Goal: Complete application form: Complete application form

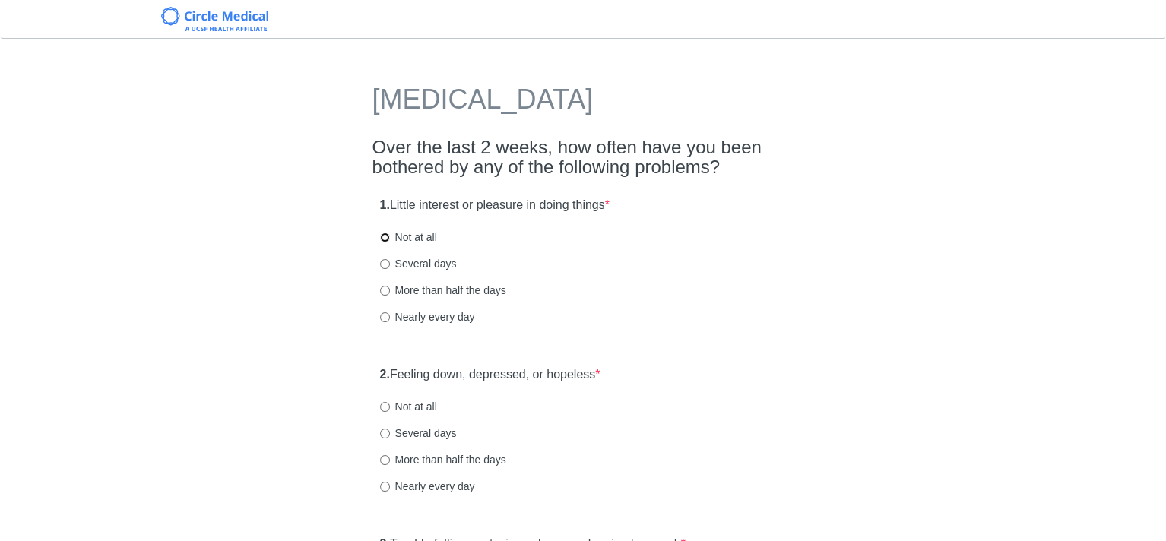
click at [384, 234] on input "Not at all" at bounding box center [385, 238] width 10 height 10
radio input "true"
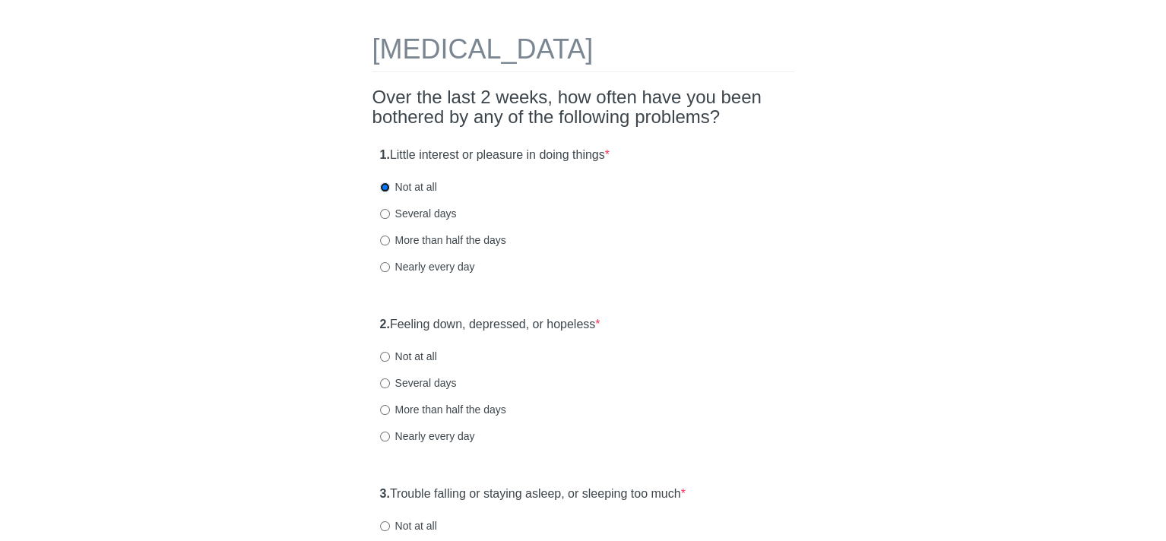
scroll to position [76, 0]
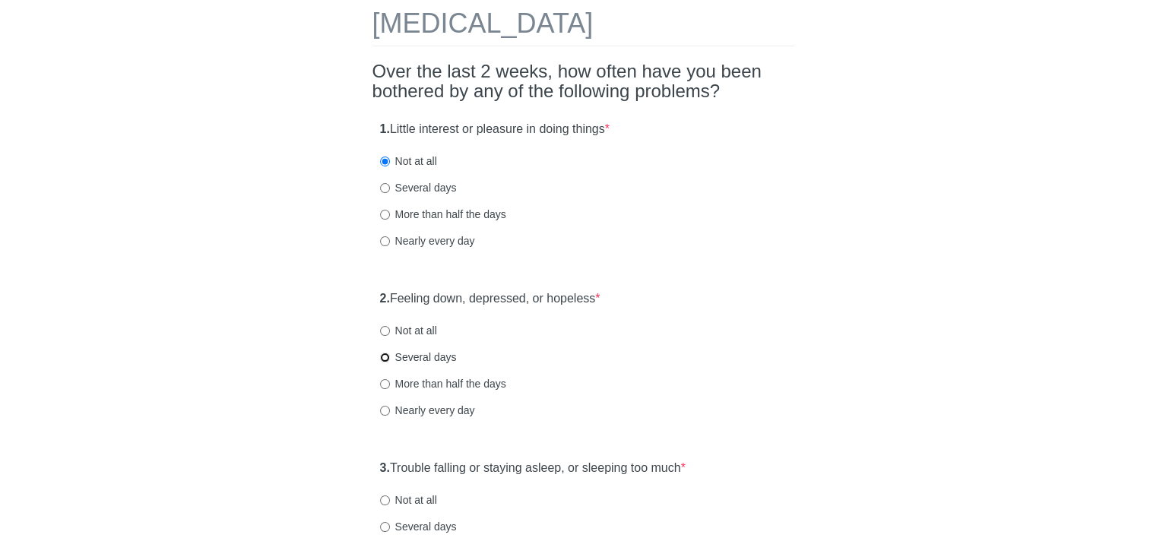
click at [381, 357] on input "Several days" at bounding box center [385, 358] width 10 height 10
radio input "true"
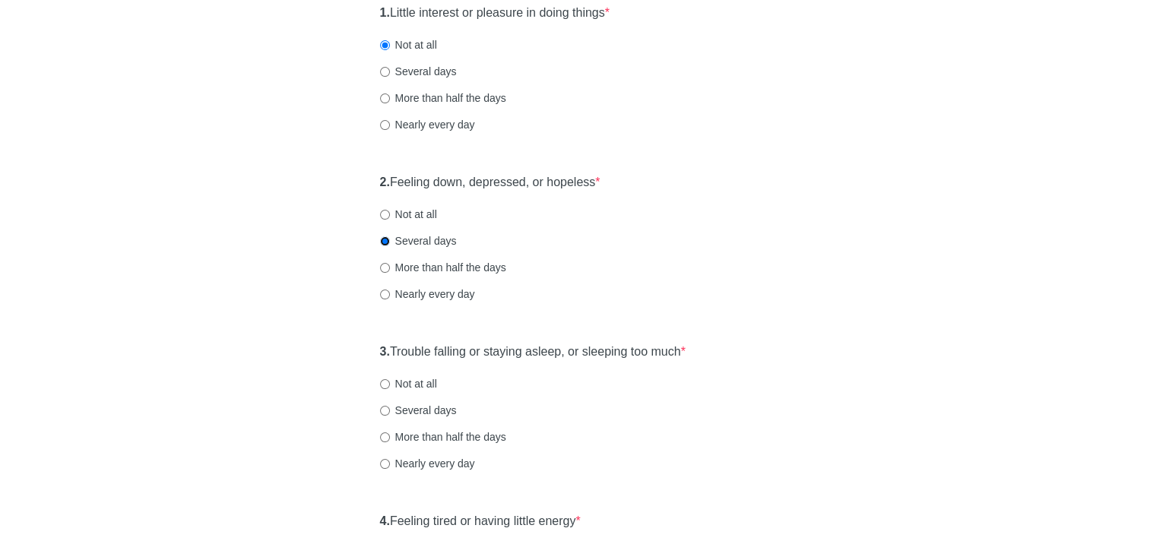
scroll to position [228, 0]
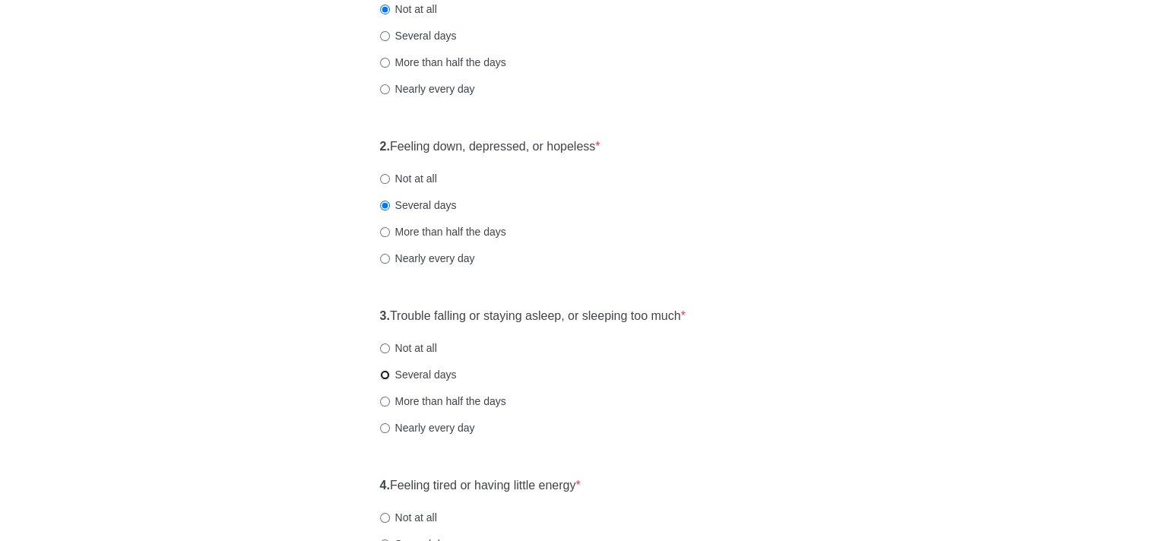
click at [385, 375] on input "Several days" at bounding box center [385, 375] width 10 height 10
radio input "true"
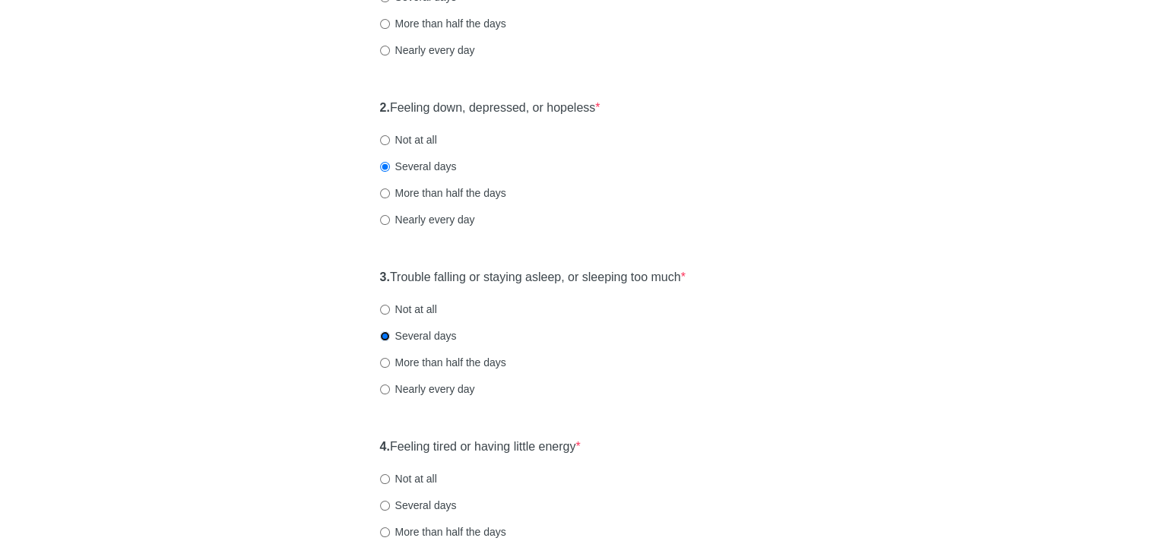
scroll to position [380, 0]
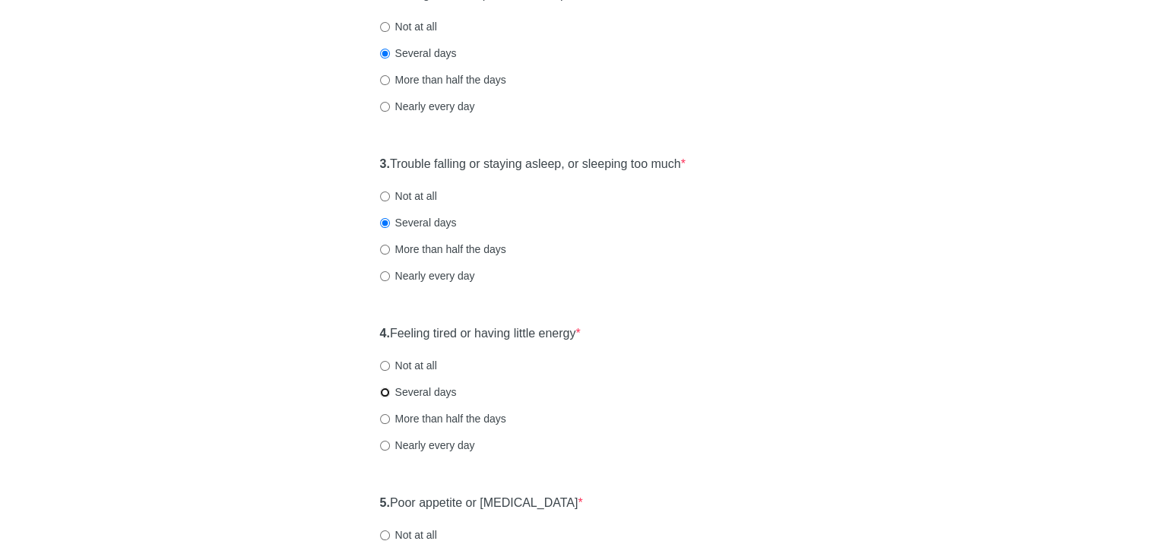
click at [385, 391] on input "Several days" at bounding box center [385, 393] width 10 height 10
radio input "true"
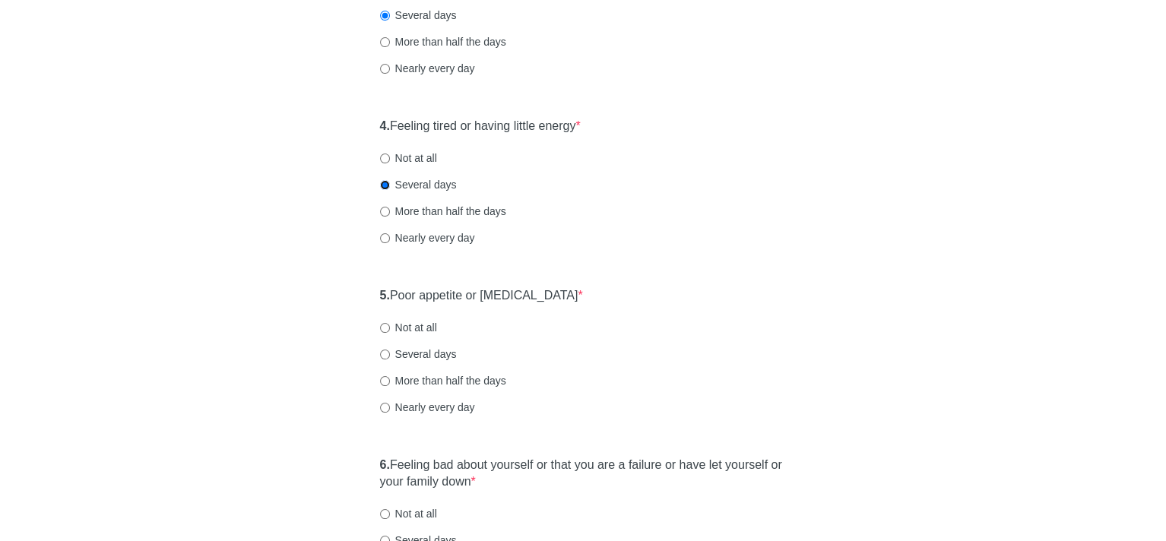
scroll to position [608, 0]
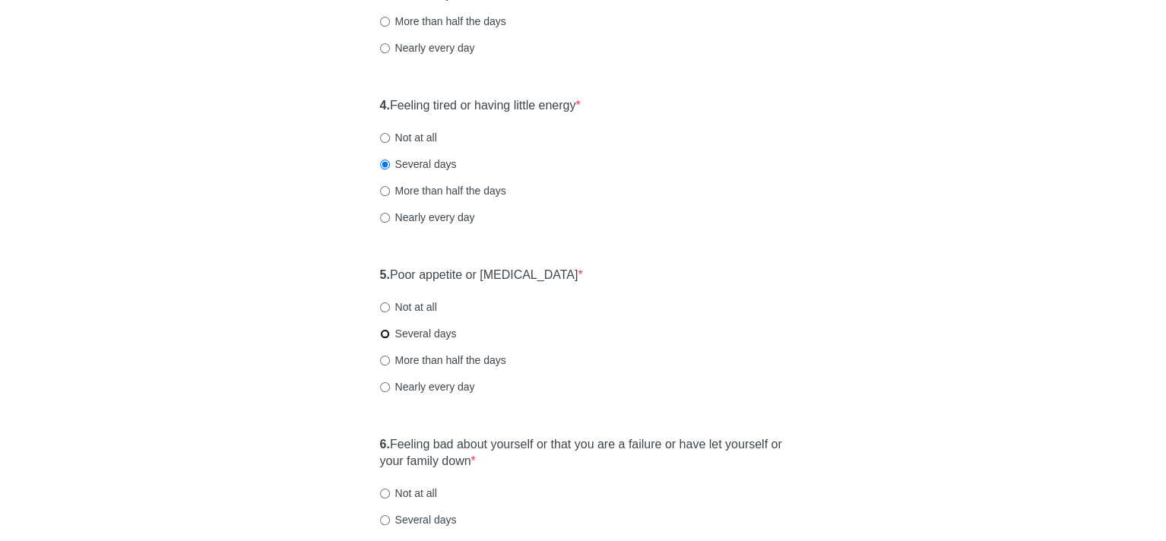
click at [382, 335] on input "Several days" at bounding box center [385, 334] width 10 height 10
radio input "true"
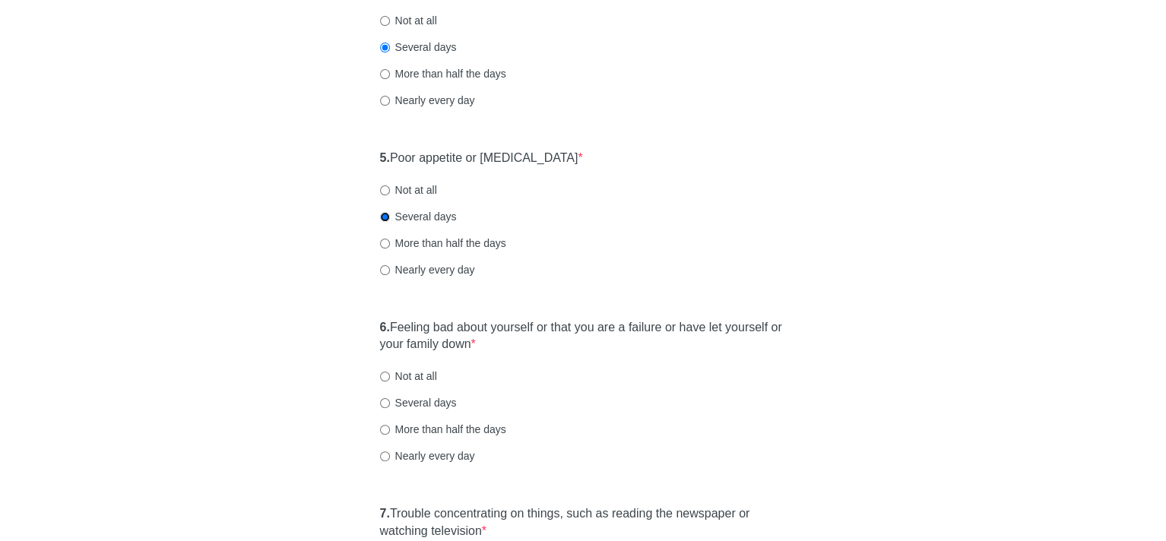
scroll to position [760, 0]
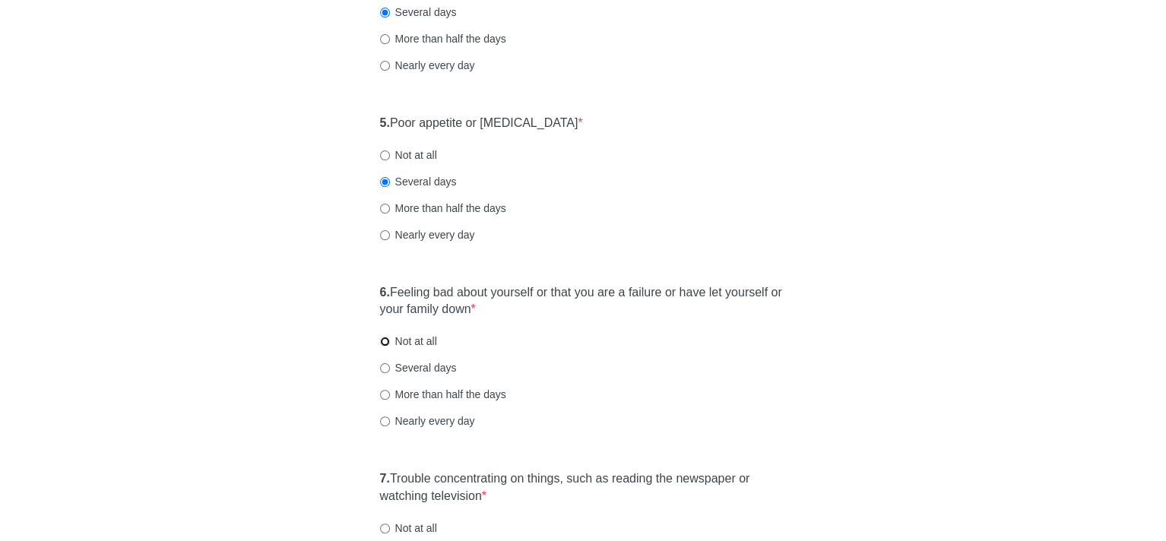
click at [381, 341] on input "Not at all" at bounding box center [385, 342] width 10 height 10
radio input "true"
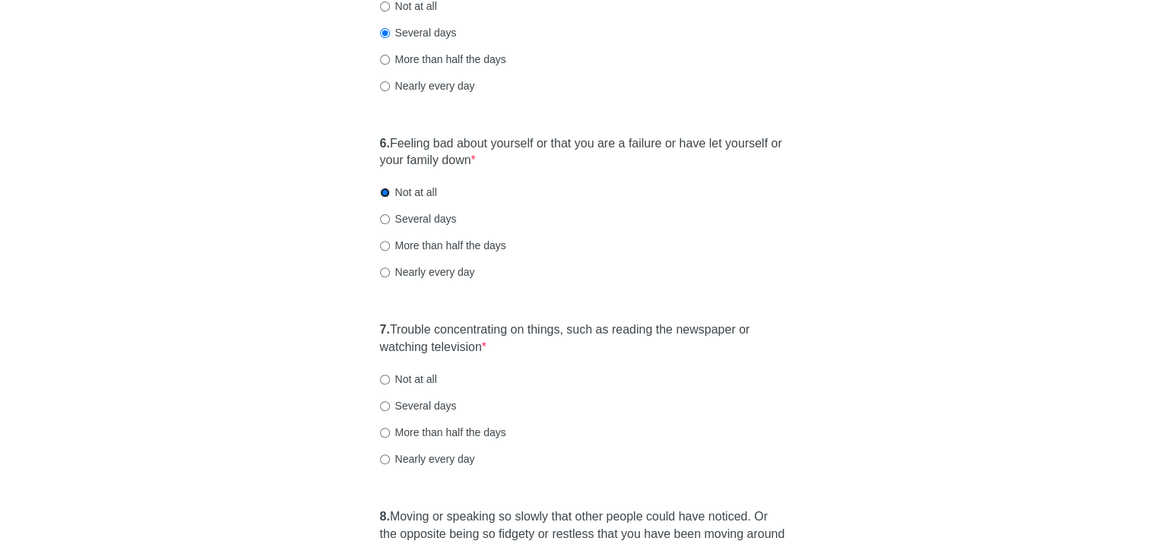
scroll to position [912, 0]
click at [383, 403] on input "Several days" at bounding box center [385, 403] width 10 height 10
radio input "true"
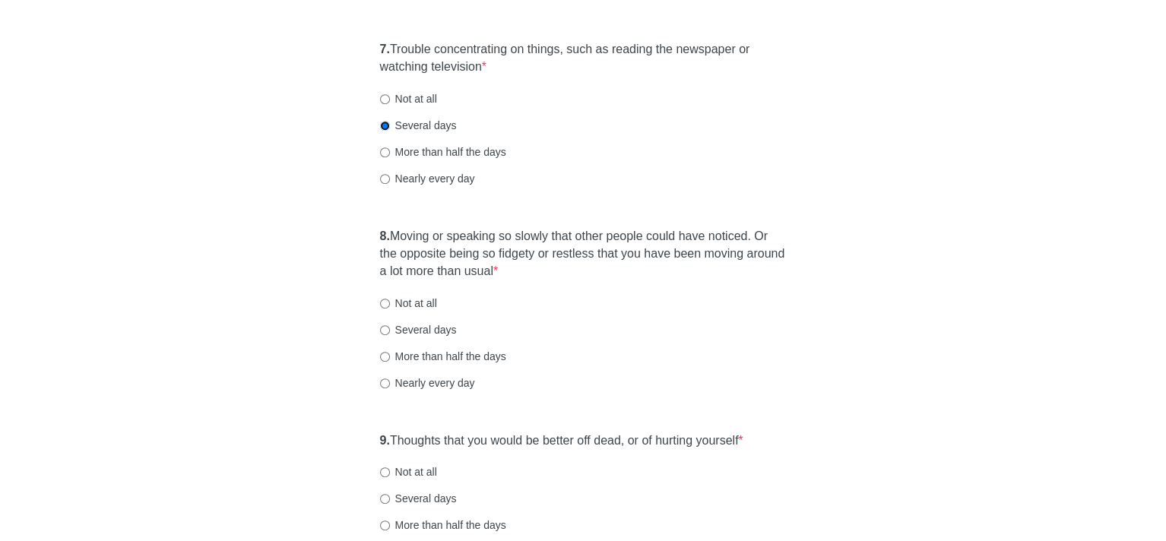
scroll to position [1216, 0]
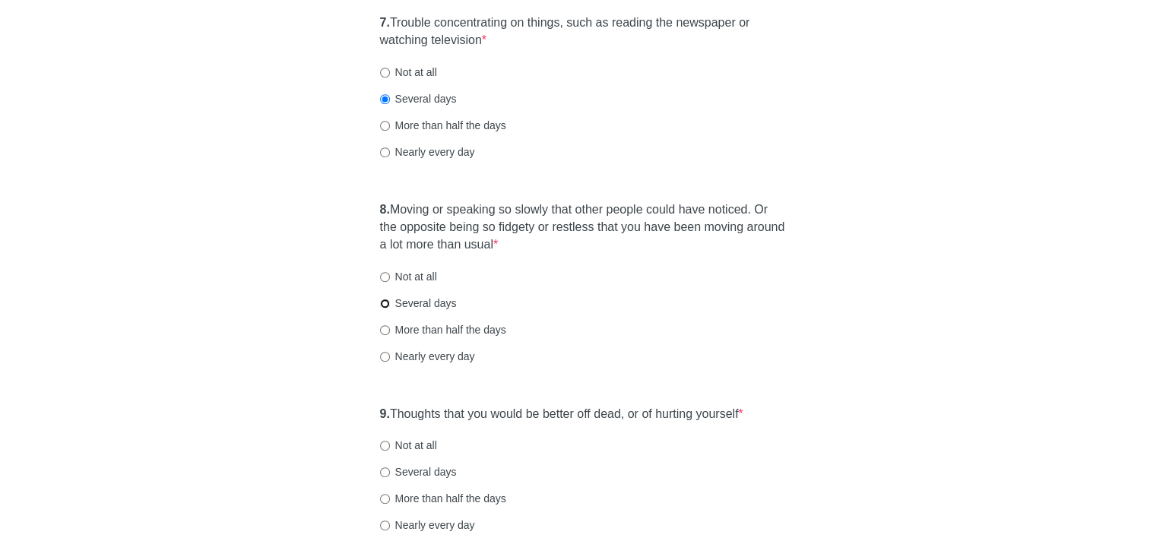
click at [382, 300] on input "Several days" at bounding box center [385, 304] width 10 height 10
radio input "true"
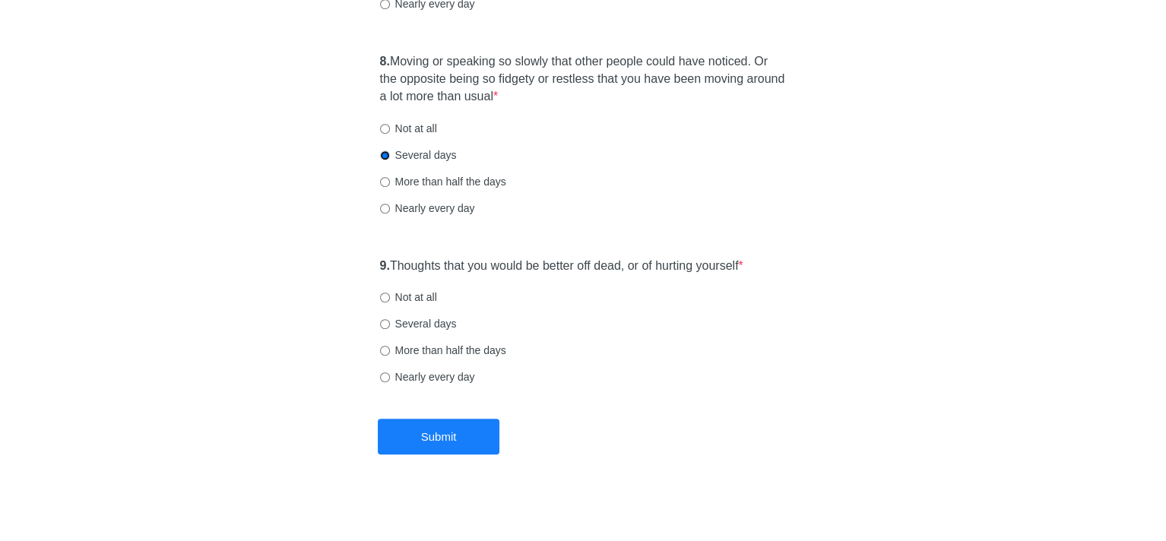
scroll to position [1368, 0]
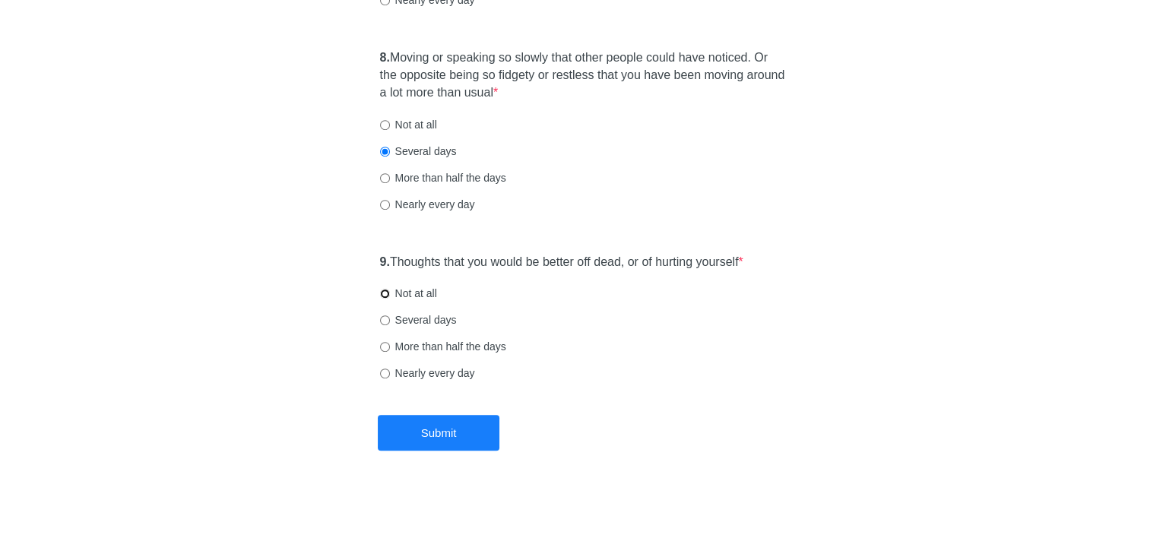
click at [384, 291] on input "Not at all" at bounding box center [385, 294] width 10 height 10
radio input "true"
click at [462, 432] on button "Submit" at bounding box center [439, 433] width 122 height 36
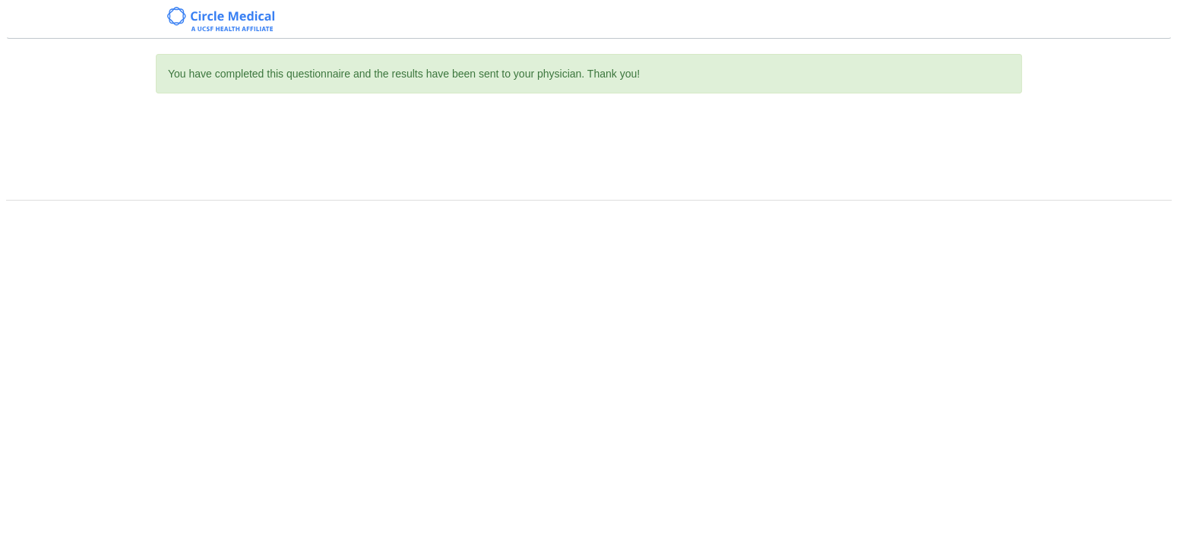
scroll to position [0, 0]
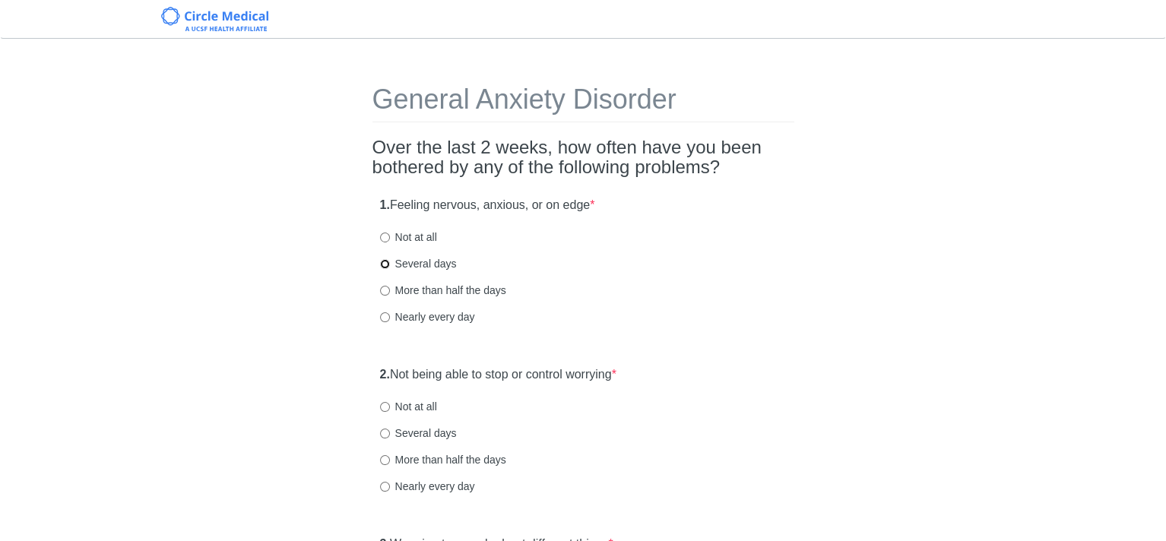
click at [382, 263] on input "Several days" at bounding box center [385, 264] width 10 height 10
radio input "true"
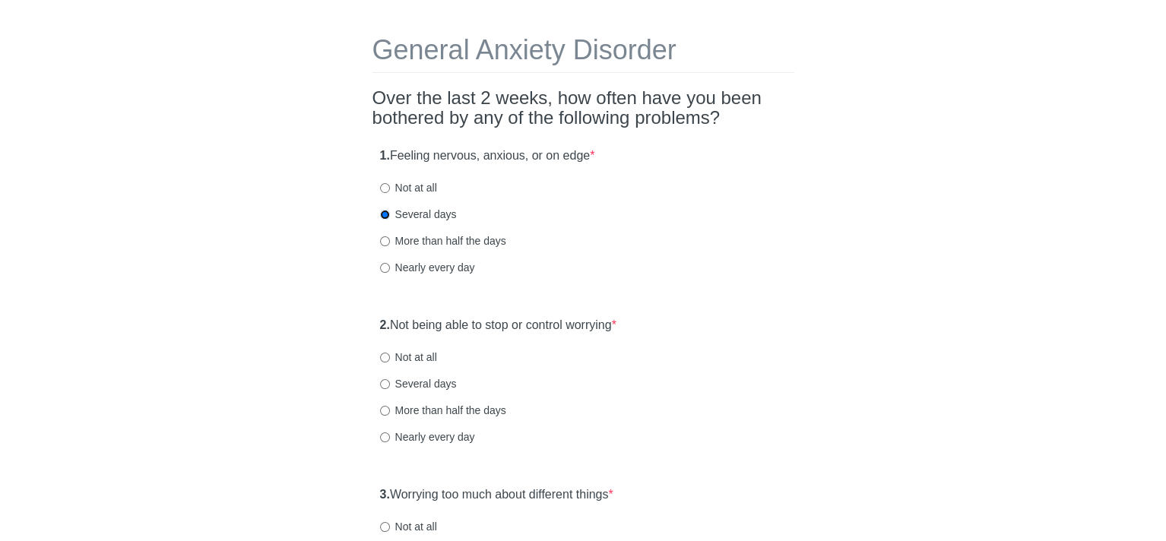
scroll to position [76, 0]
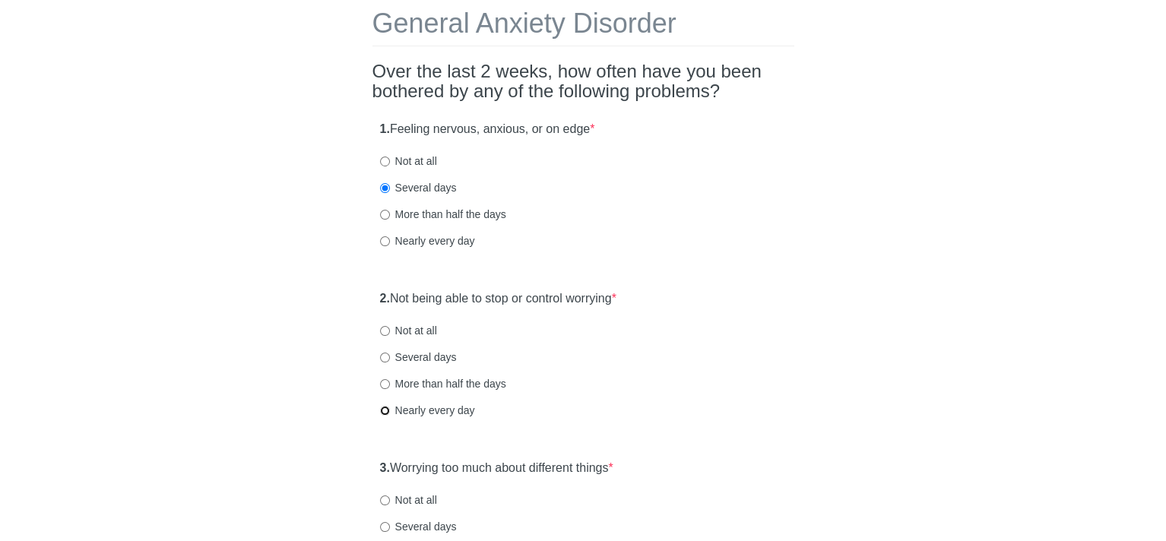
click at [383, 411] on input "Nearly every day" at bounding box center [385, 411] width 10 height 10
radio input "true"
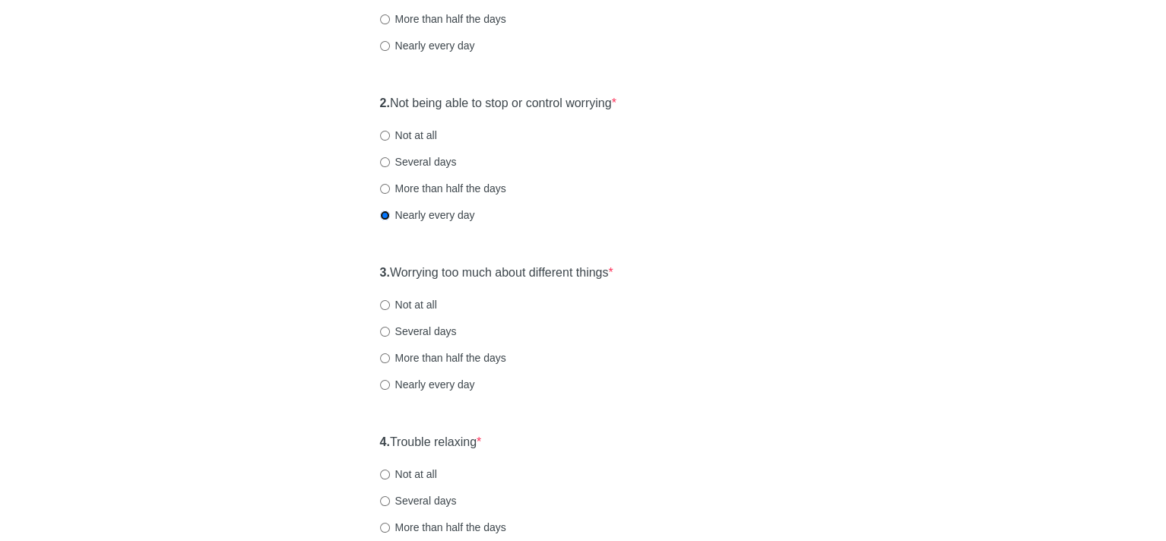
scroll to position [304, 0]
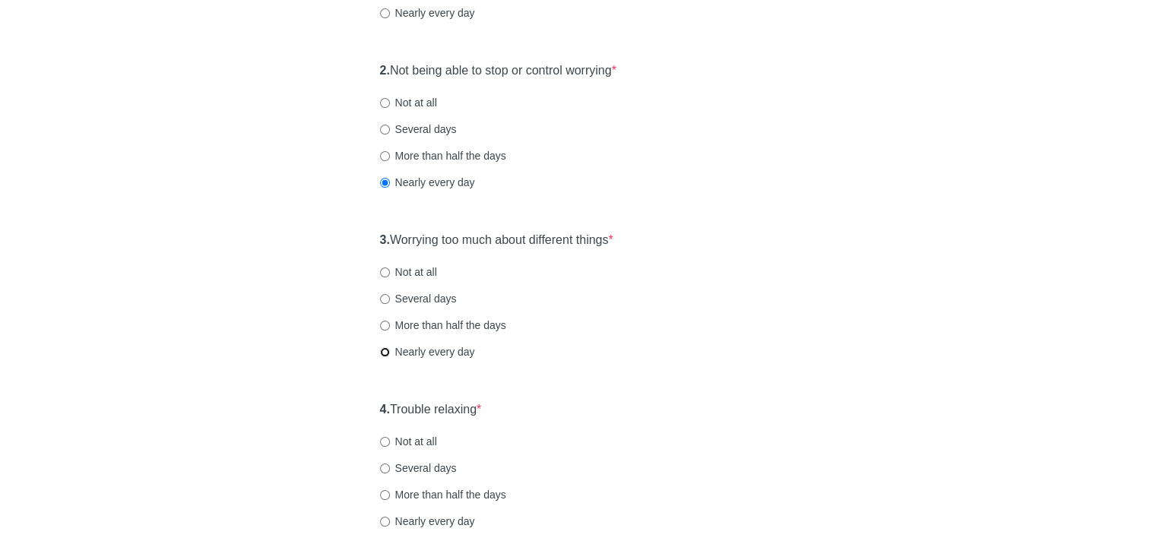
click at [383, 354] on input "Nearly every day" at bounding box center [385, 352] width 10 height 10
radio input "true"
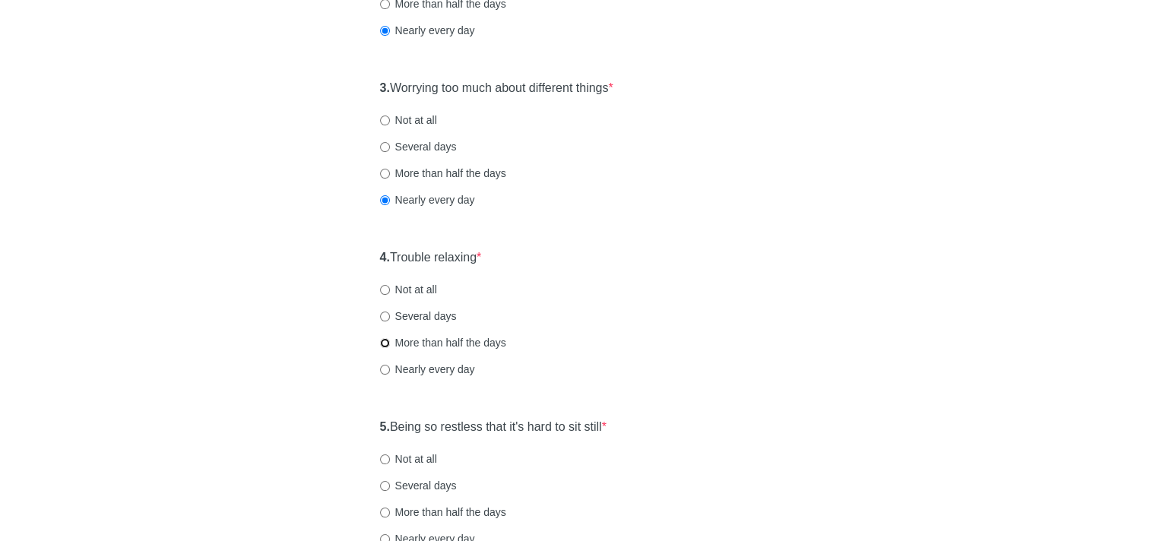
click at [382, 344] on input "More than half the days" at bounding box center [385, 343] width 10 height 10
radio input "true"
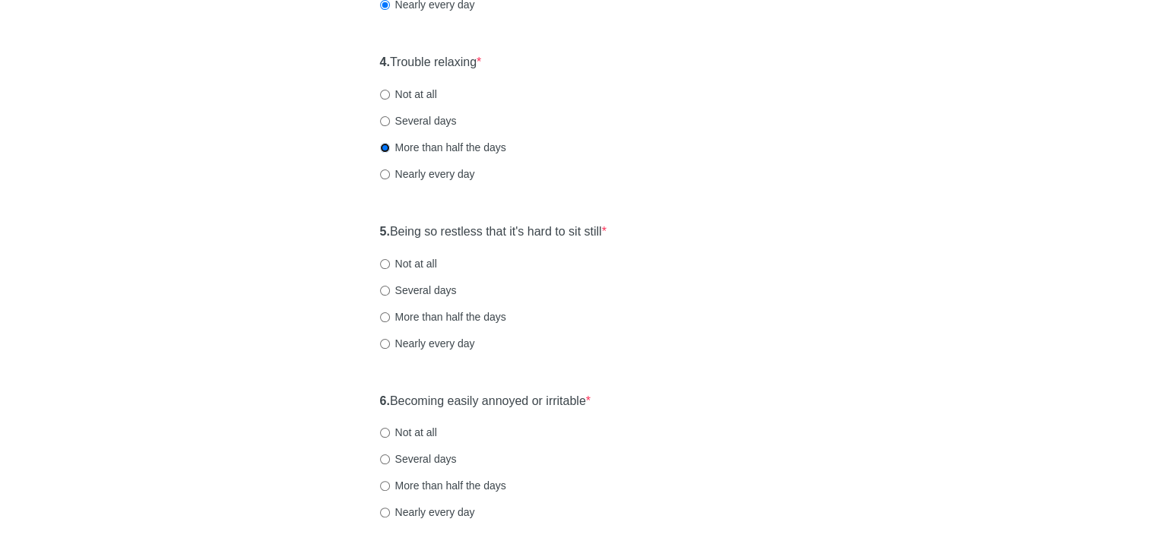
scroll to position [684, 0]
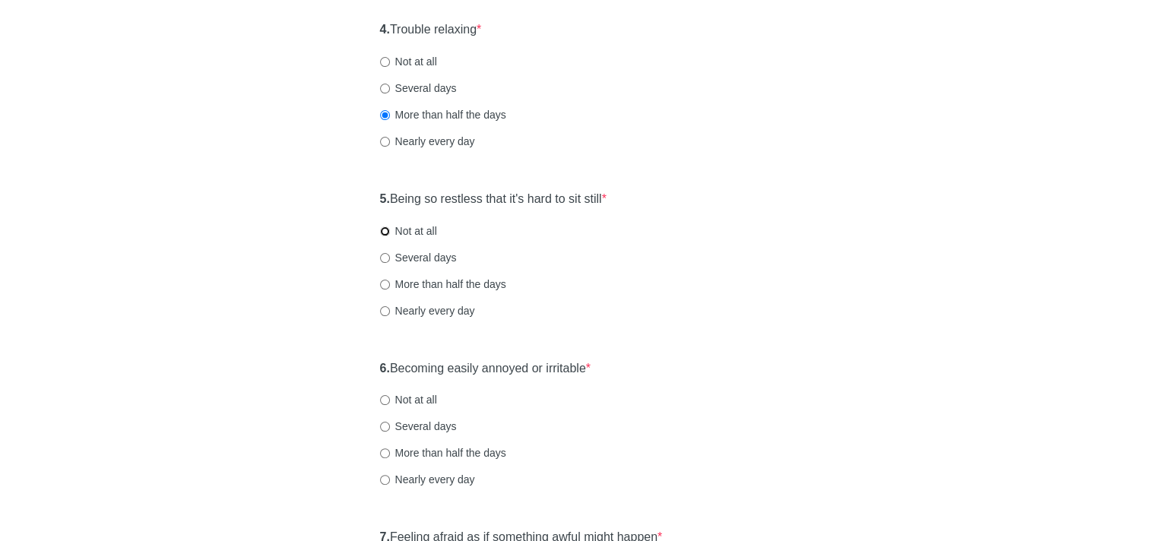
click at [383, 227] on input "Not at all" at bounding box center [385, 232] width 10 height 10
radio input "true"
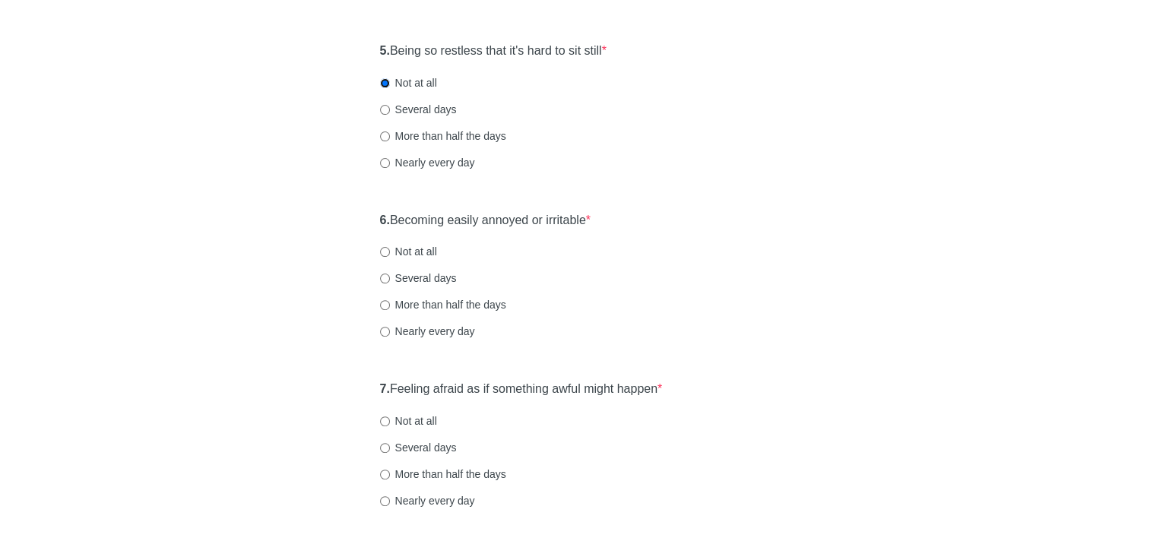
scroll to position [836, 0]
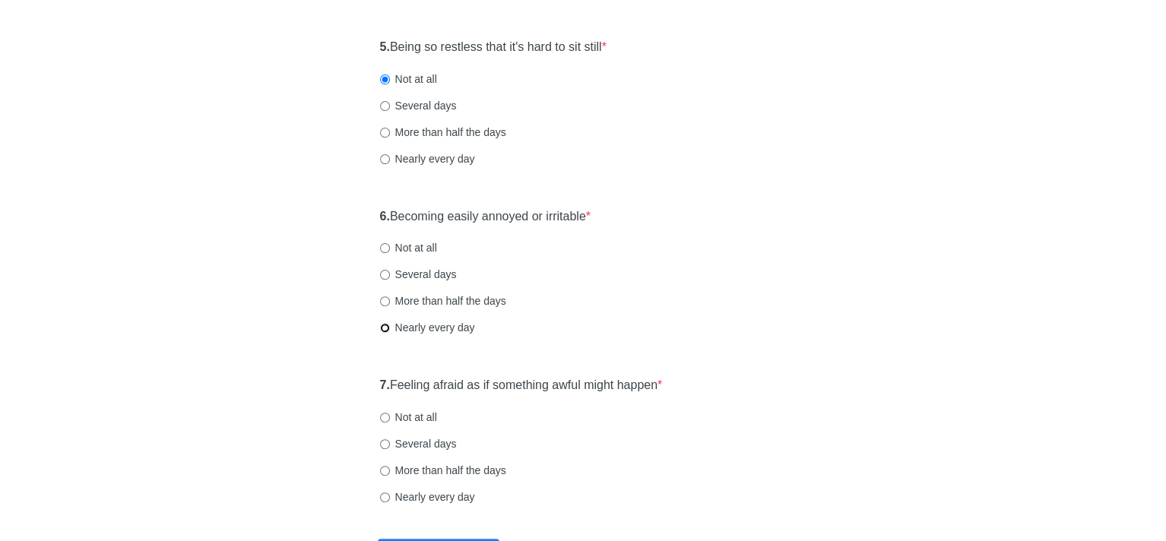
click at [382, 328] on input "Nearly every day" at bounding box center [385, 328] width 10 height 10
radio input "true"
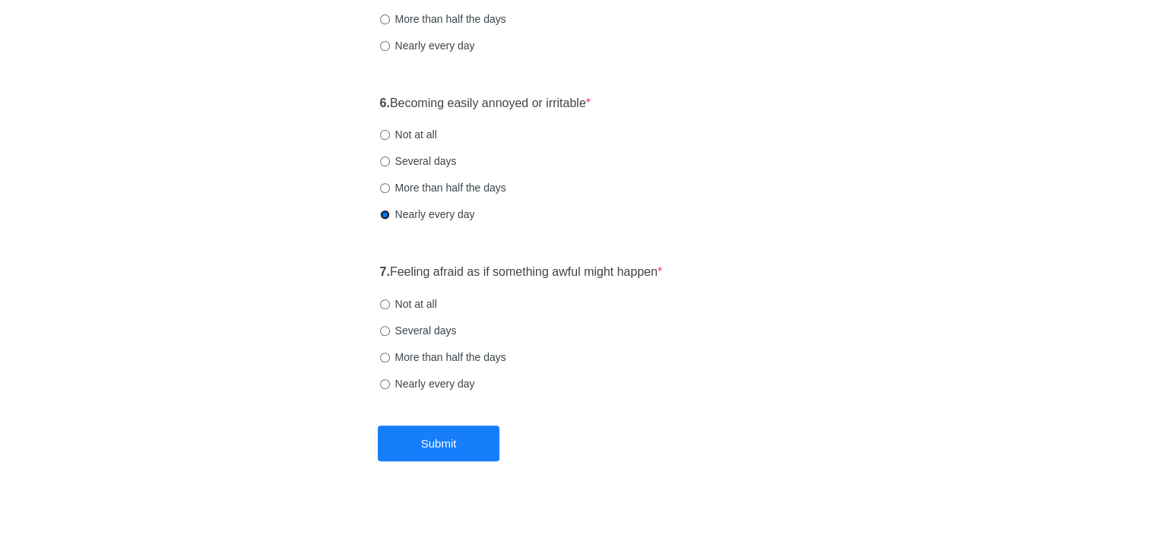
scroll to position [961, 0]
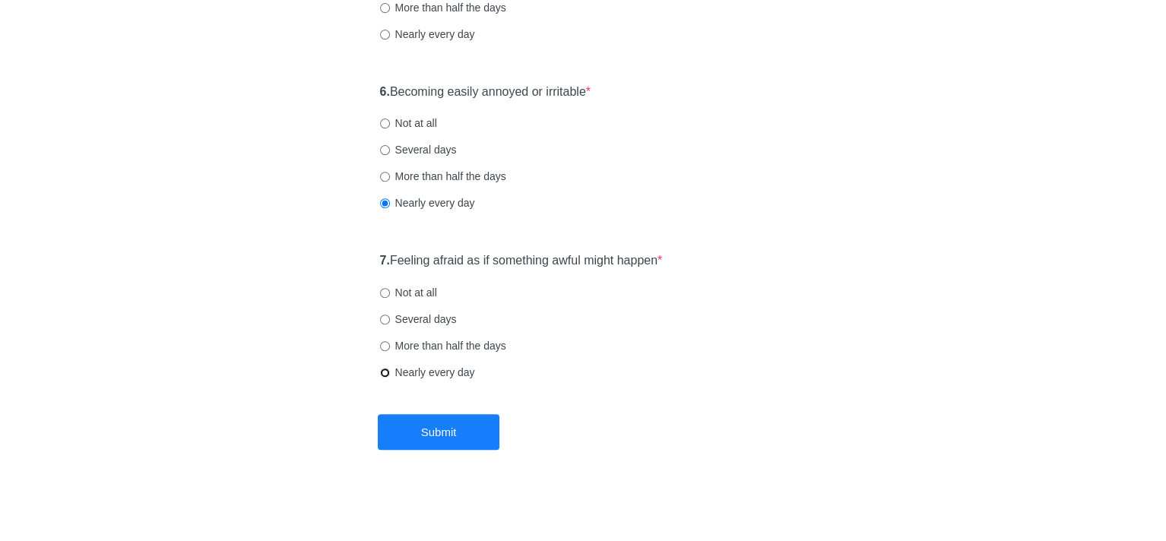
click at [383, 371] on input "Nearly every day" at bounding box center [385, 373] width 10 height 10
radio input "true"
click at [452, 433] on button "Submit" at bounding box center [439, 432] width 122 height 36
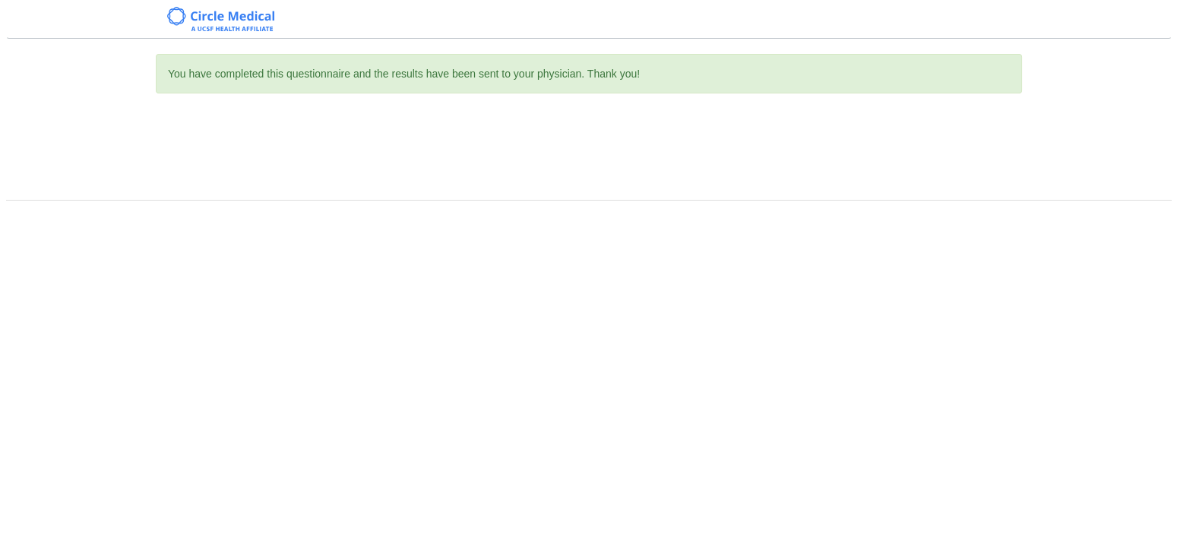
scroll to position [0, 0]
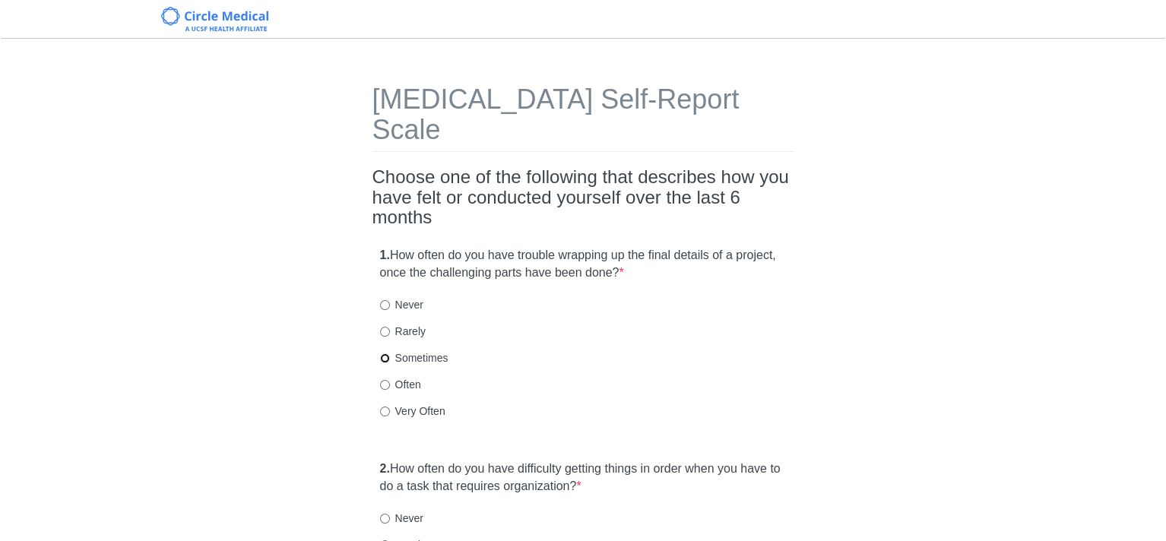
click at [383, 353] on input "Sometimes" at bounding box center [385, 358] width 10 height 10
radio input "true"
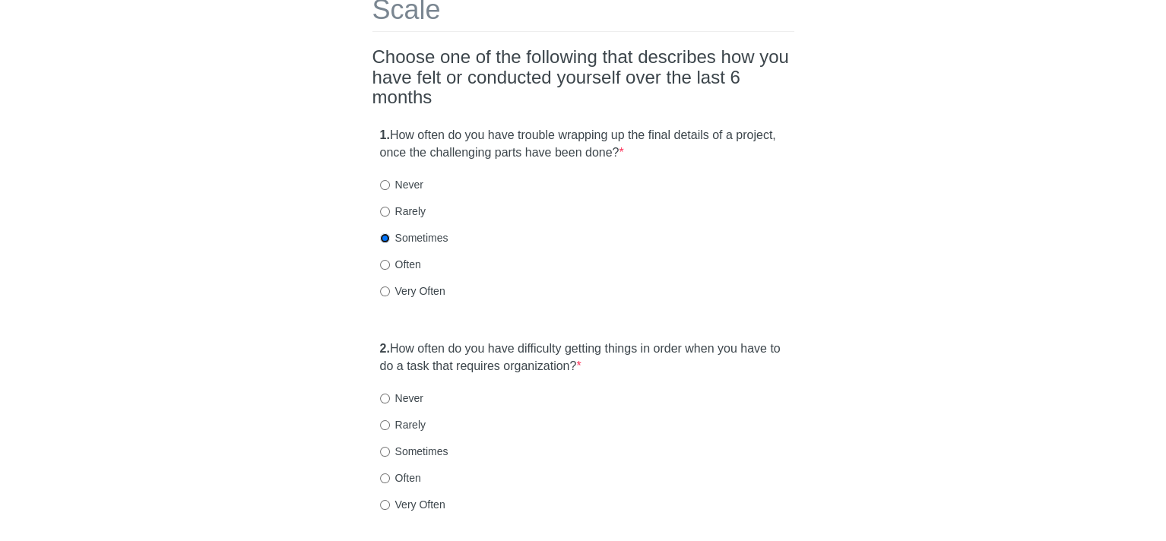
scroll to position [152, 0]
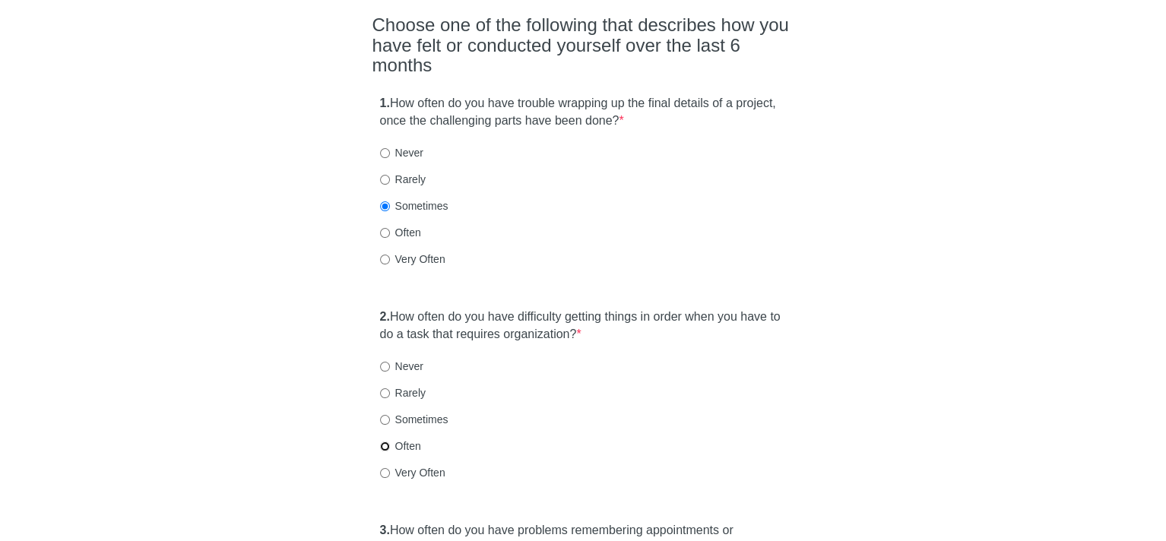
click at [383, 442] on input "Often" at bounding box center [385, 447] width 10 height 10
radio input "true"
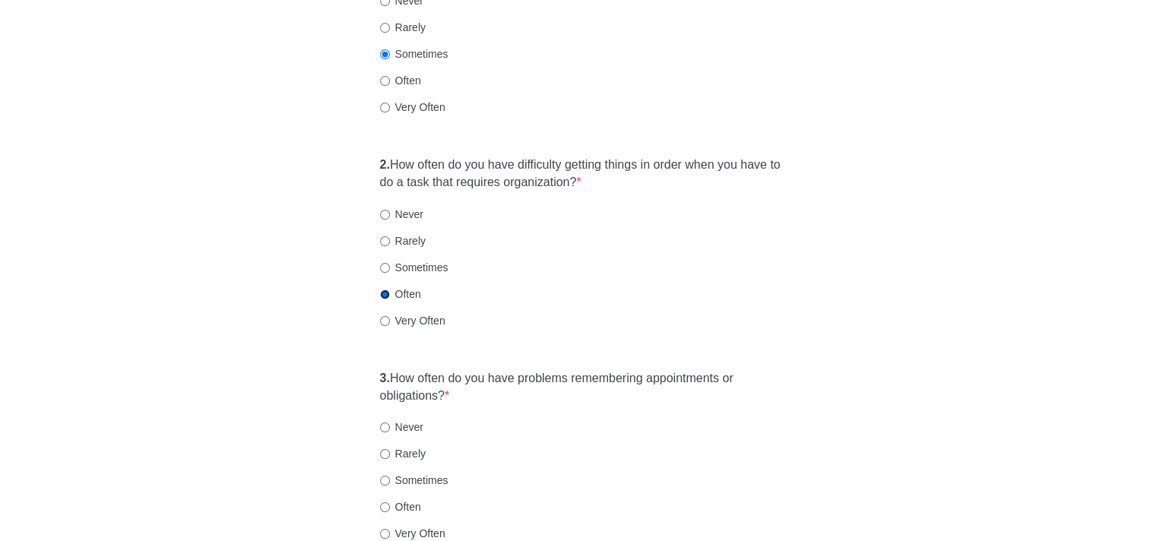
scroll to position [380, 0]
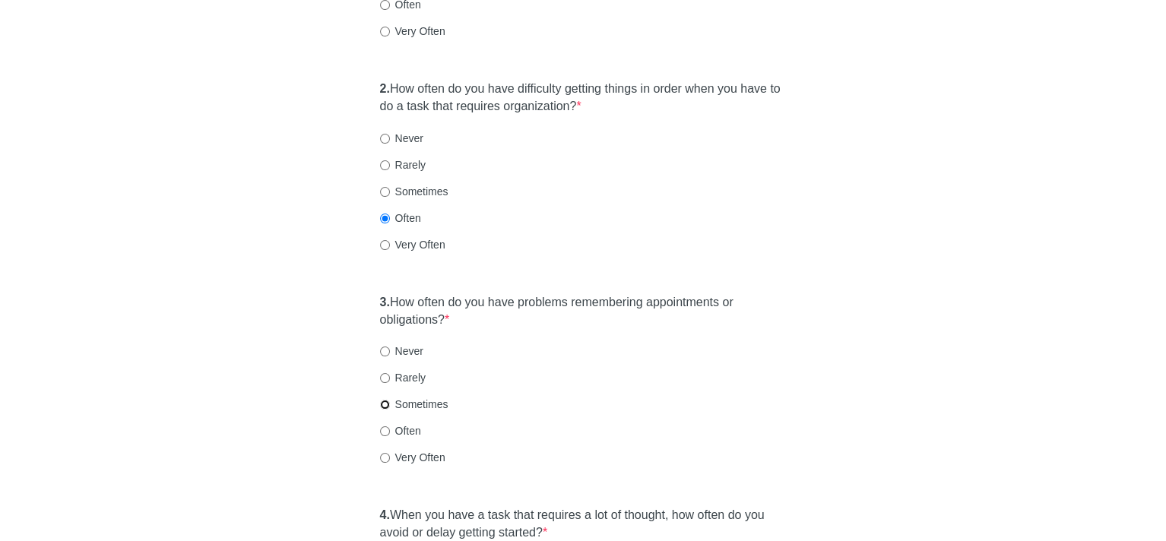
click at [383, 400] on input "Sometimes" at bounding box center [385, 405] width 10 height 10
radio input "true"
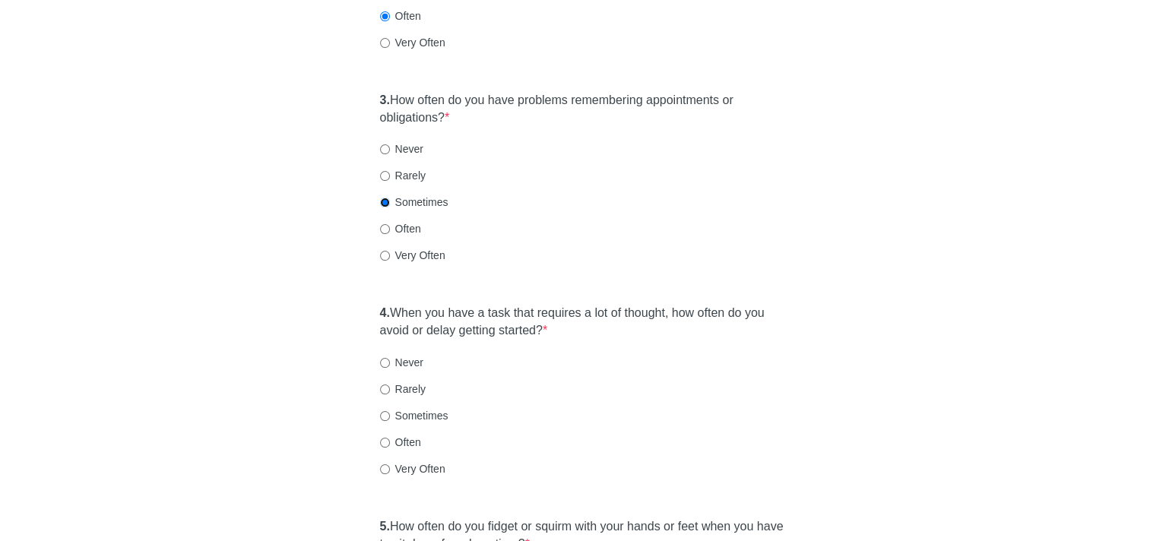
scroll to position [608, 0]
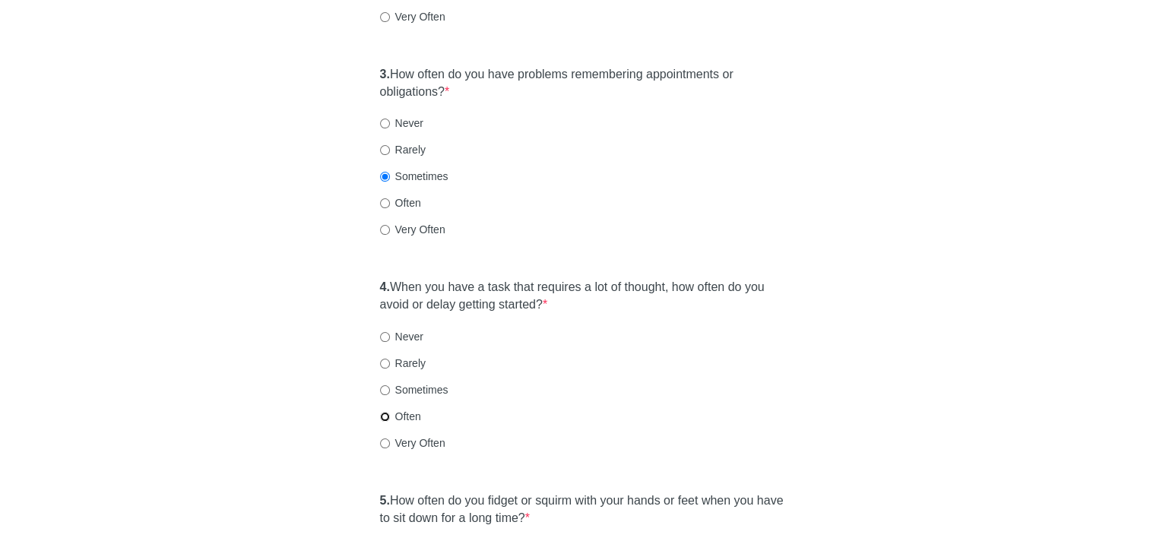
click at [383, 412] on input "Often" at bounding box center [385, 417] width 10 height 10
radio input "true"
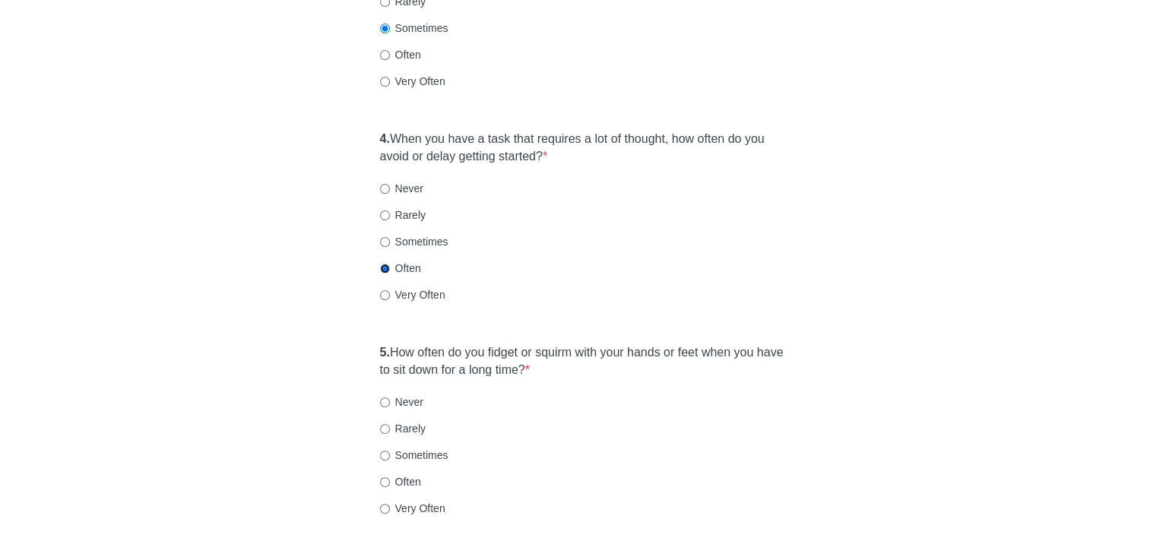
scroll to position [760, 0]
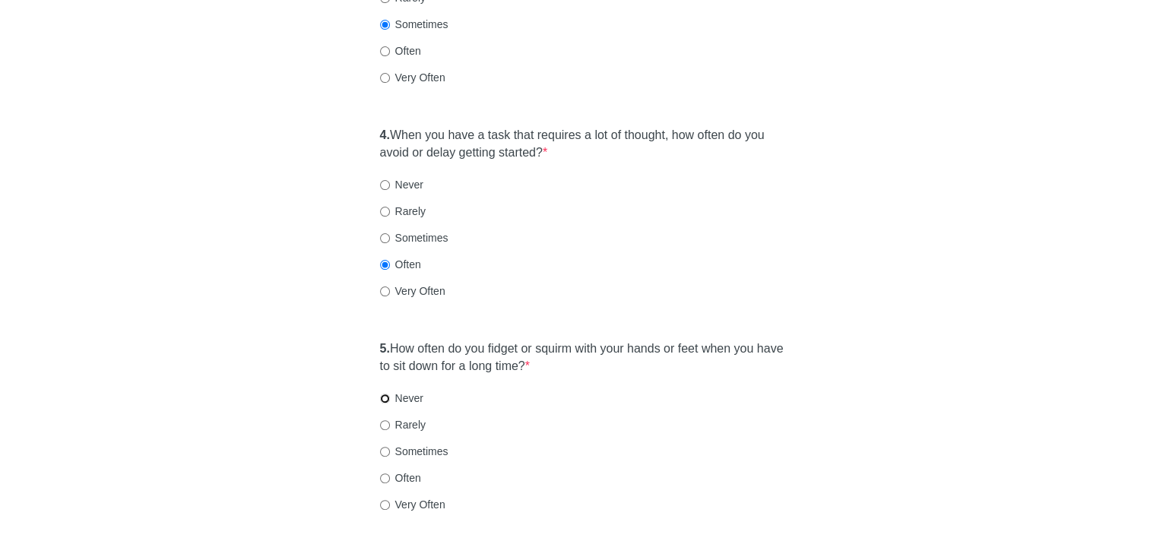
click at [385, 394] on input "Never" at bounding box center [385, 399] width 10 height 10
radio input "true"
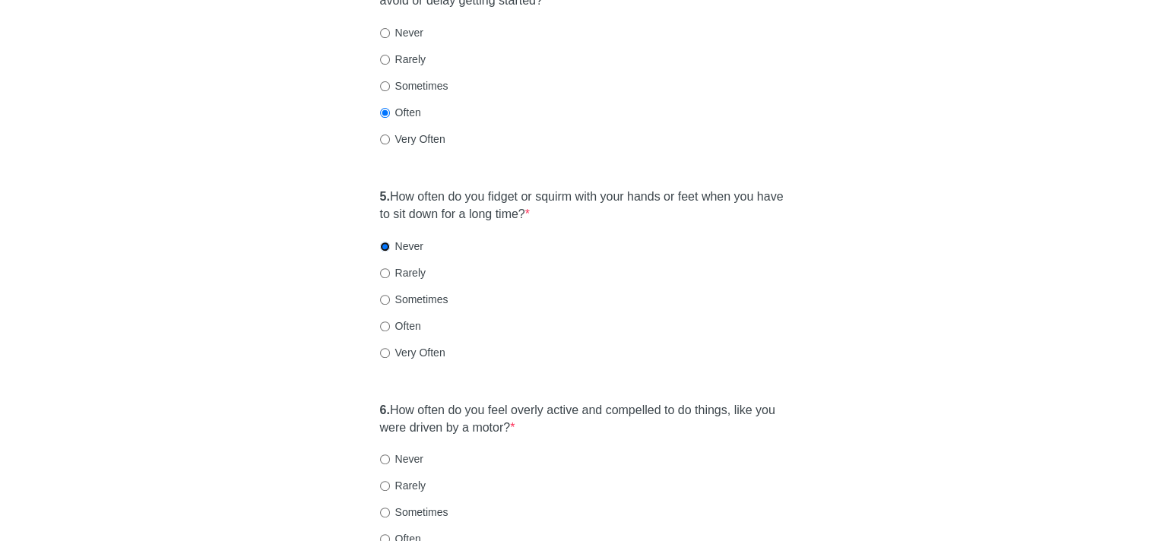
scroll to position [988, 0]
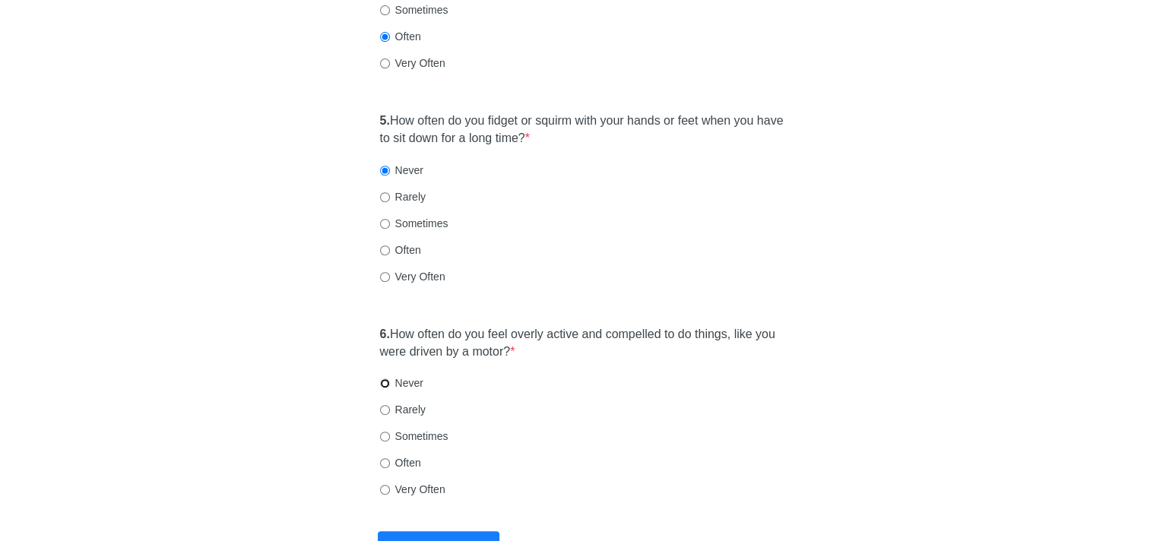
click at [382, 379] on input "Never" at bounding box center [385, 384] width 10 height 10
radio input "true"
click at [443, 531] on button "Submit" at bounding box center [439, 549] width 122 height 36
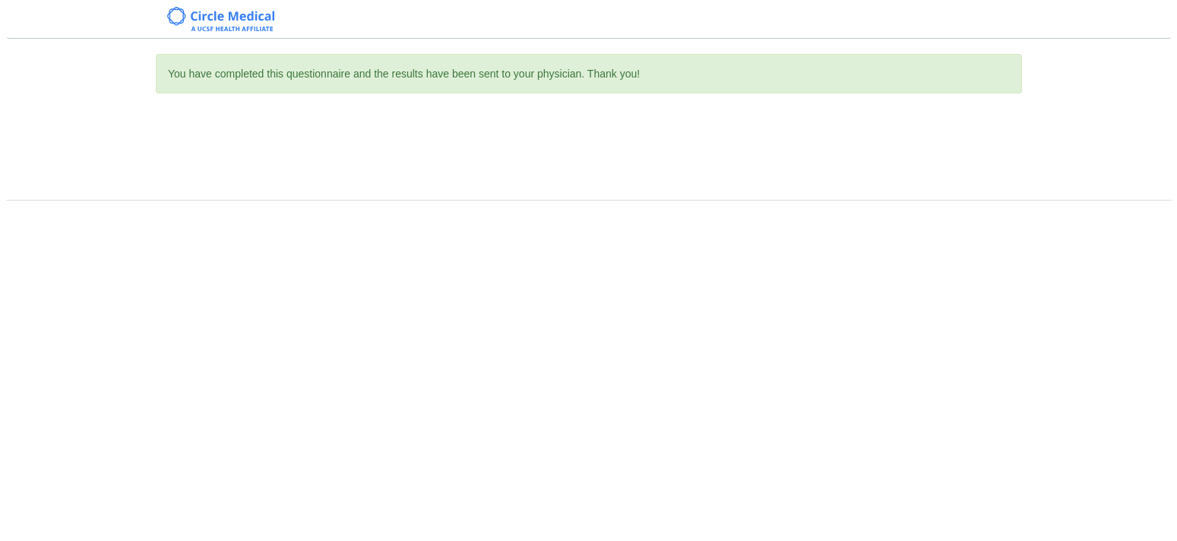
scroll to position [0, 0]
